Goal: Information Seeking & Learning: Learn about a topic

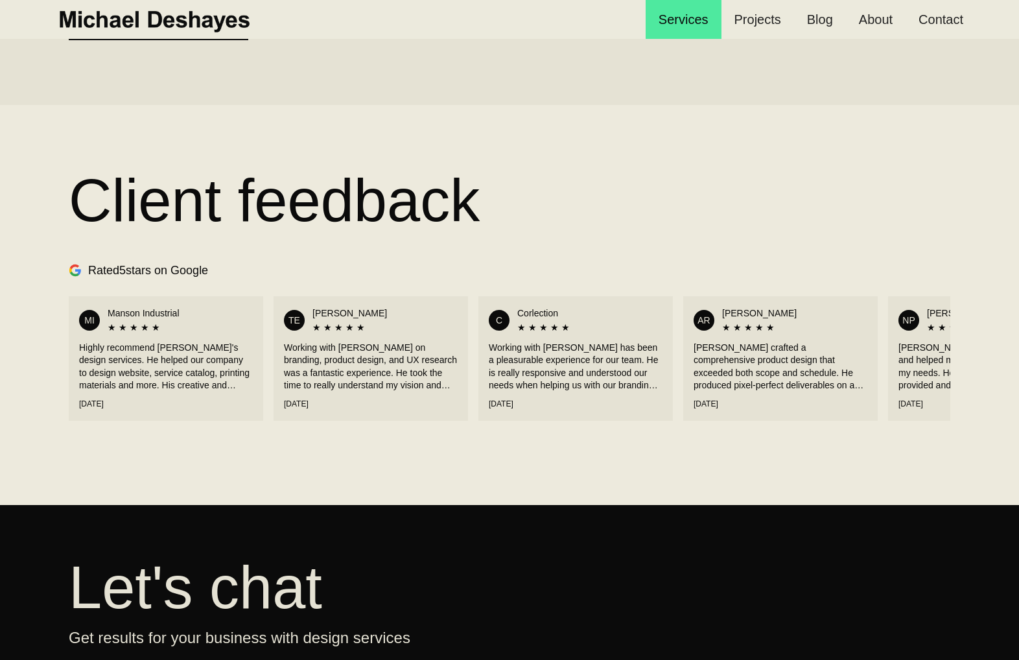
scroll to position [1773, 0]
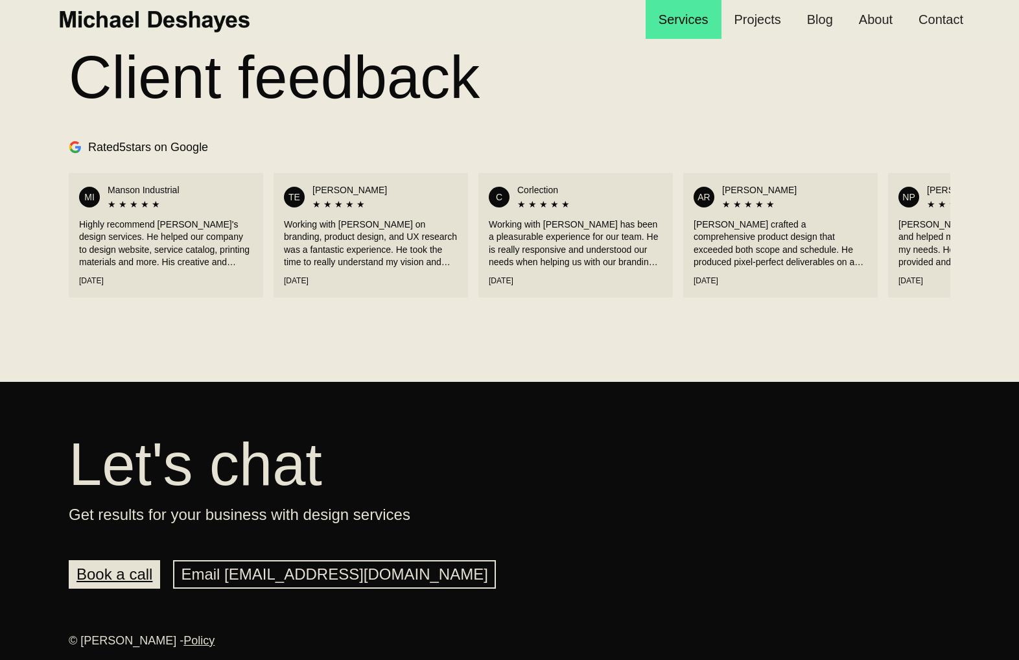
click at [139, 569] on link "Book a call" at bounding box center [114, 574] width 91 height 29
click at [597, 367] on section "Client feedback Google Reviews Rated 5 stars on Google MI Manson Industrial ★ ★…" at bounding box center [509, 182] width 1019 height 400
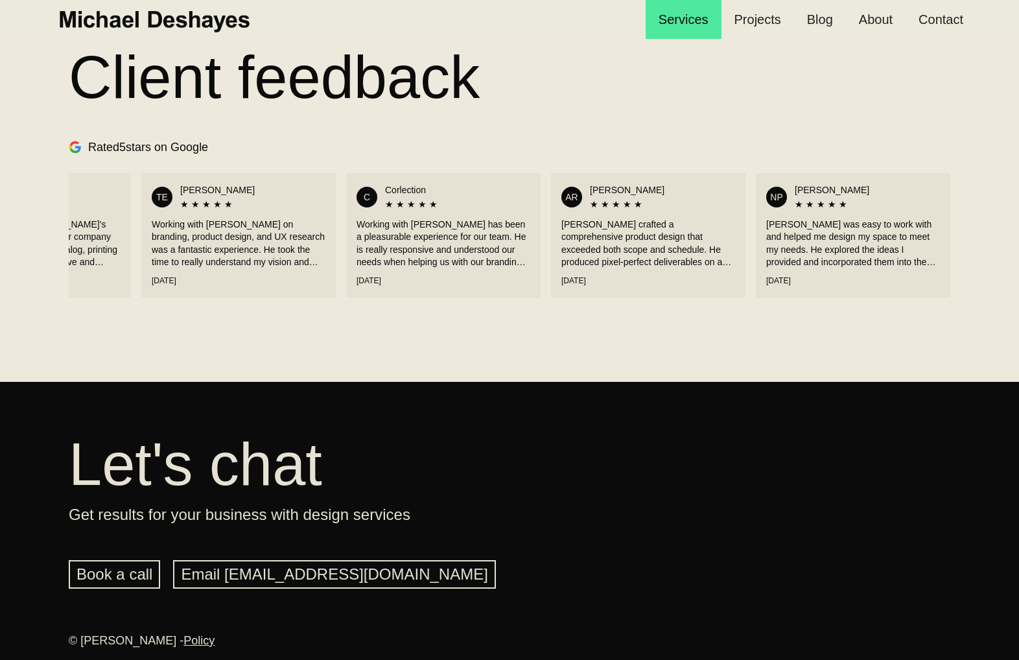
drag, startPoint x: 647, startPoint y: 248, endPoint x: 346, endPoint y: 255, distance: 301.5
click at [347, 255] on div "MI Manson Industrial ★ ★ ★ ★ ★ Highly recommend Michael's design services. He h…" at bounding box center [509, 235] width 881 height 137
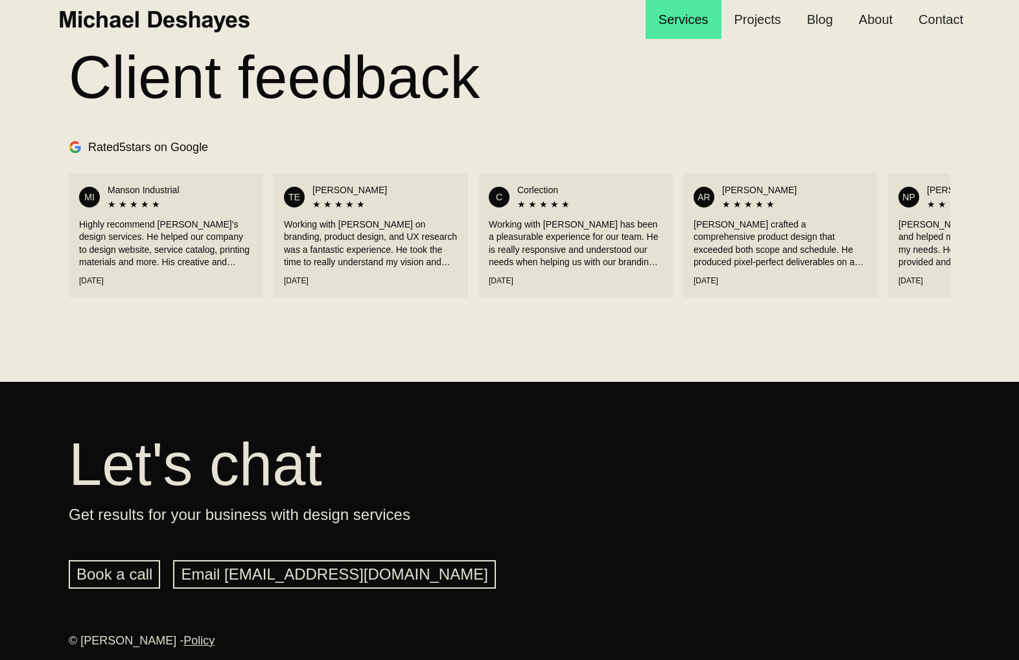
drag, startPoint x: 275, startPoint y: 261, endPoint x: 786, endPoint y: 243, distance: 511.1
click at [786, 243] on div "MI Manson Industrial ★ ★ ★ ★ ★ Highly recommend Michael's design services. He h…" at bounding box center [509, 235] width 881 height 137
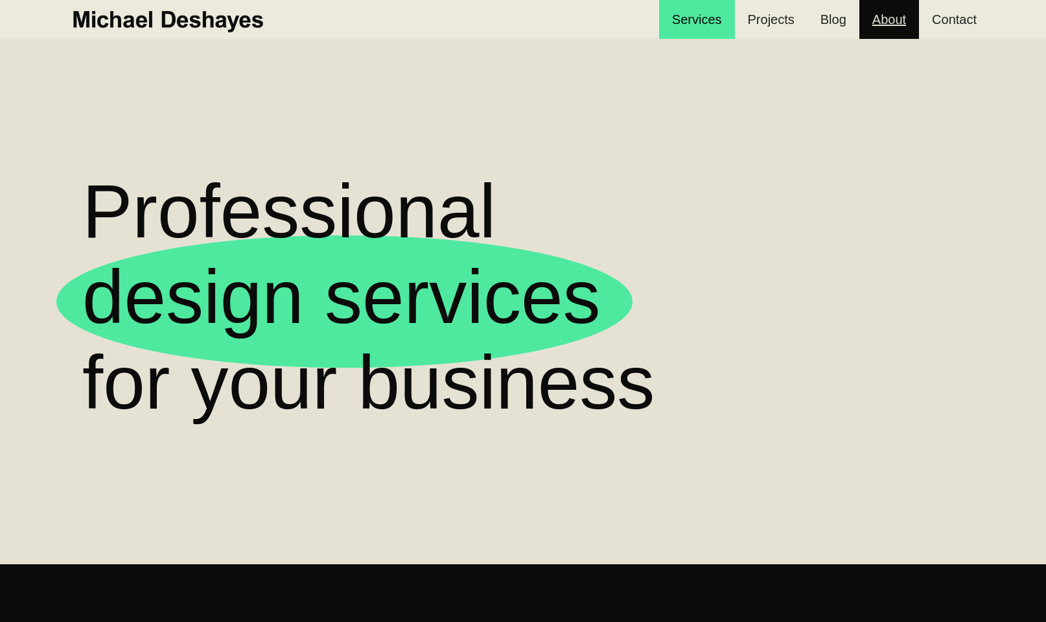
click at [896, 20] on link "About" at bounding box center [889, 19] width 60 height 39
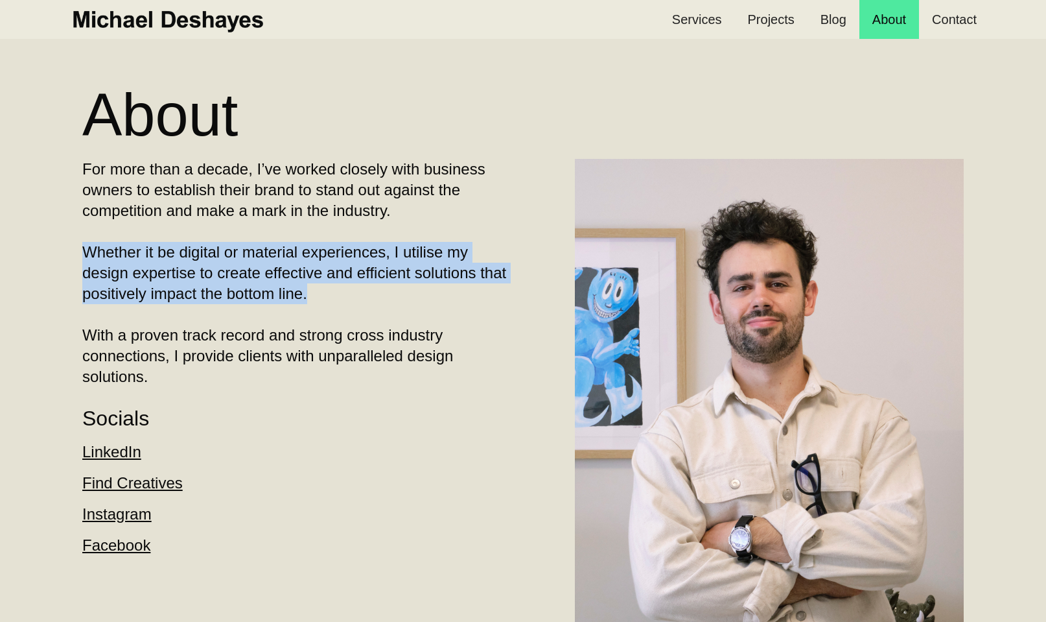
drag, startPoint x: 349, startPoint y: 300, endPoint x: 51, endPoint y: 258, distance: 301.1
click at [51, 258] on section "About For more than a decade, I’ve worked closely with business owners to estab…" at bounding box center [523, 371] width 1046 height 742
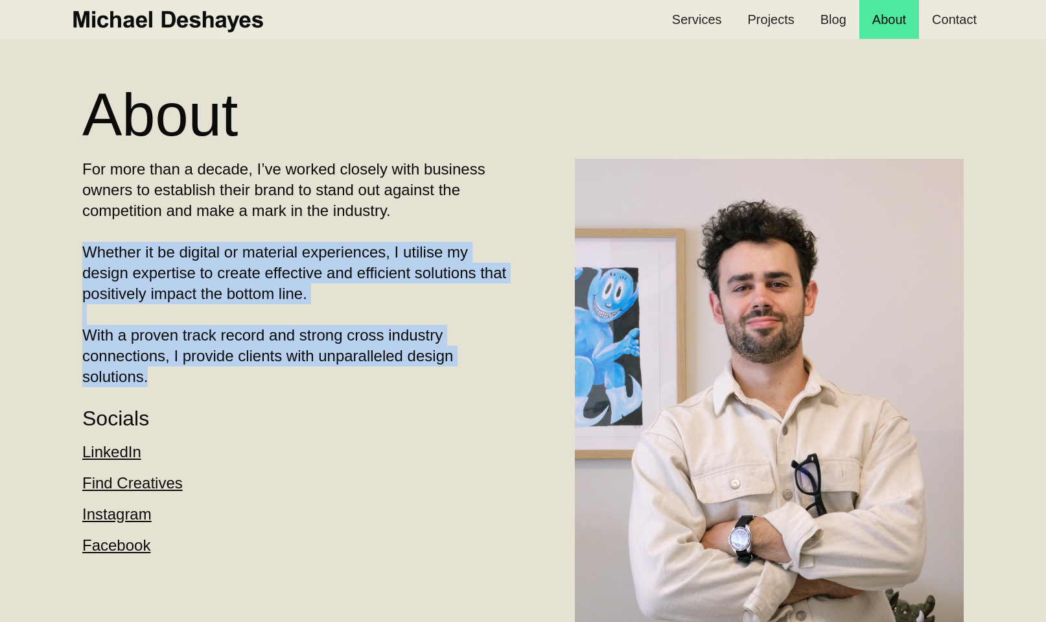
drag, startPoint x: 162, startPoint y: 375, endPoint x: 83, endPoint y: 261, distance: 138.3
click at [83, 261] on p "For more than a decade, I’ve worked closely with business owners to establish t…" at bounding box center [299, 273] width 434 height 228
copy p "Whether it be digital or material experiences, I utilise my design expertise to…"
click at [279, 347] on p "For more than a decade, I’ve worked closely with business owners to establish t…" at bounding box center [299, 273] width 434 height 228
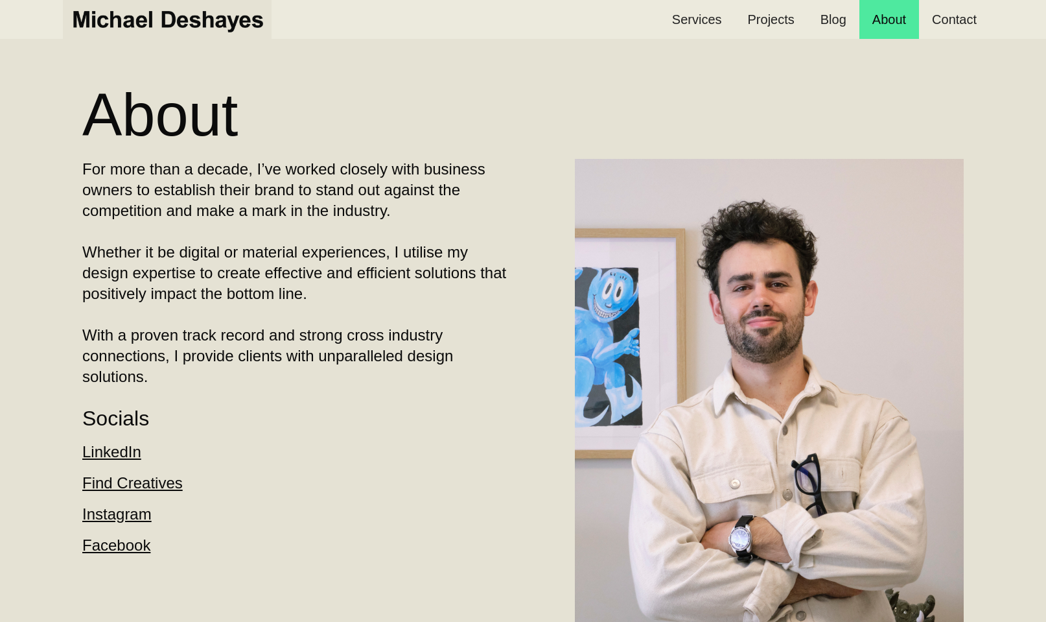
click at [152, 20] on img "home" at bounding box center [167, 19] width 196 height 29
